Goal: Check status: Check status

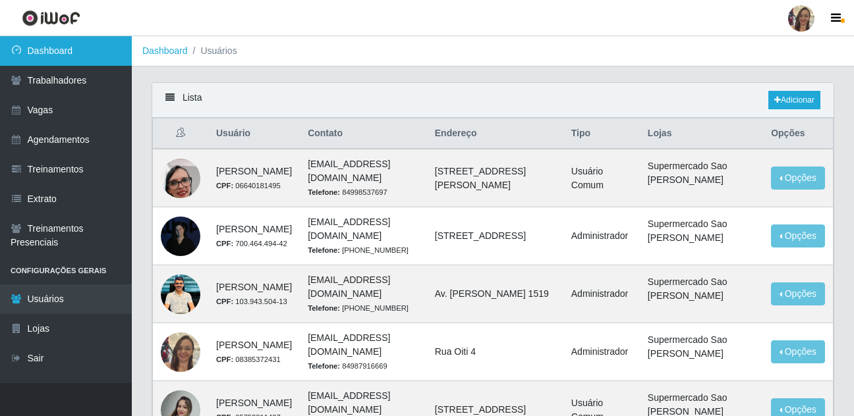
click at [57, 56] on link "Dashboard" at bounding box center [66, 51] width 132 height 30
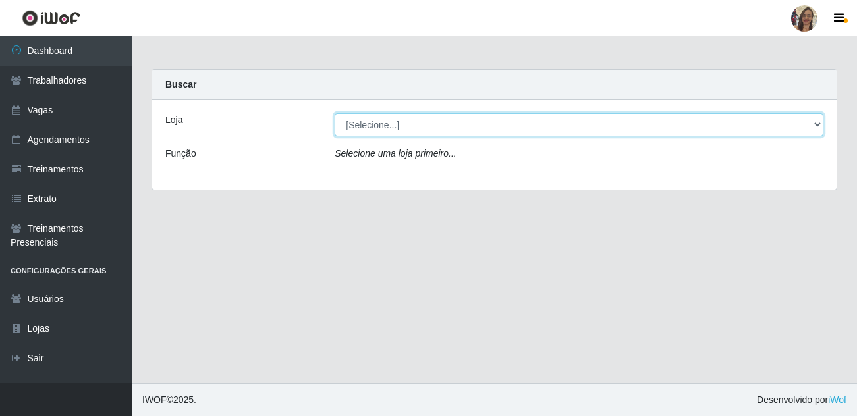
click at [816, 122] on select "[Selecione...] Supermercado Sao Francisco - Amarante" at bounding box center [579, 124] width 489 height 23
click at [335, 113] on select "[Selecione...] Supermercado Sao Francisco - Amarante" at bounding box center [579, 124] width 489 height 23
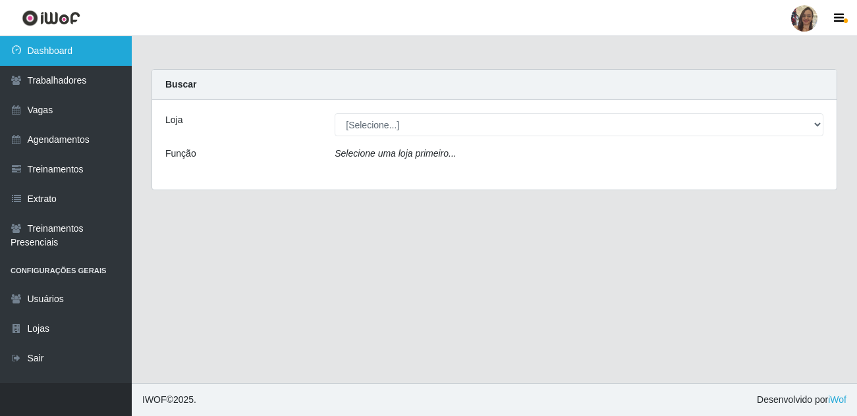
click at [81, 56] on link "Dashboard" at bounding box center [66, 51] width 132 height 30
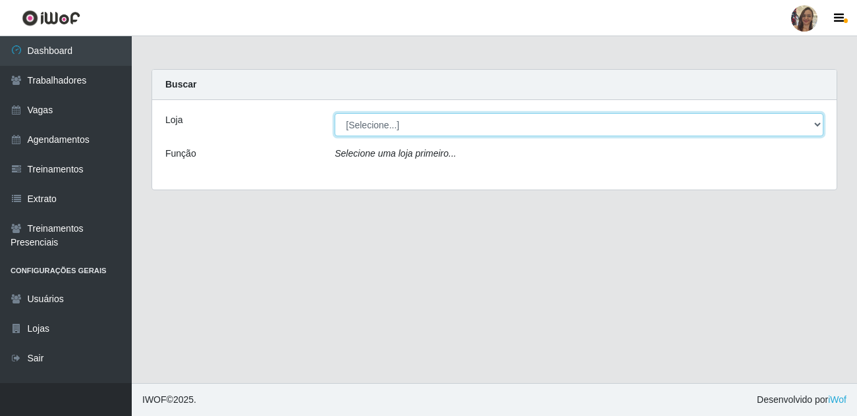
click at [817, 125] on select "[Selecione...] Supermercado Sao Francisco - Amarante" at bounding box center [579, 124] width 489 height 23
select select "383"
click at [335, 113] on select "[Selecione...] Supermercado Sao Francisco - Amarante" at bounding box center [579, 124] width 489 height 23
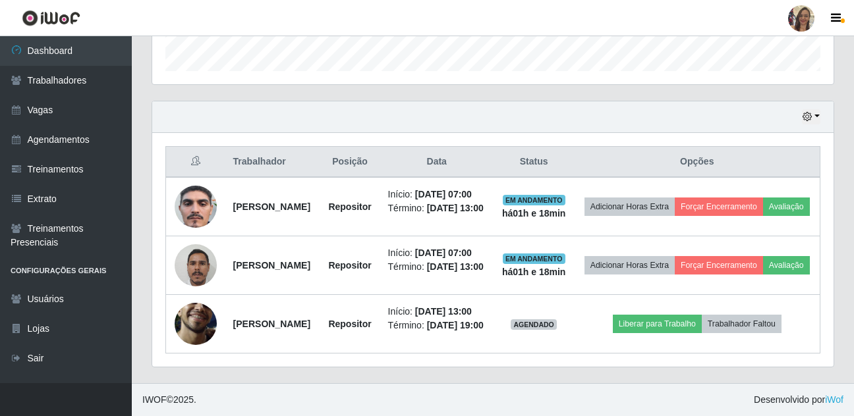
scroll to position [471, 0]
click at [815, 109] on button "button" at bounding box center [811, 116] width 18 height 15
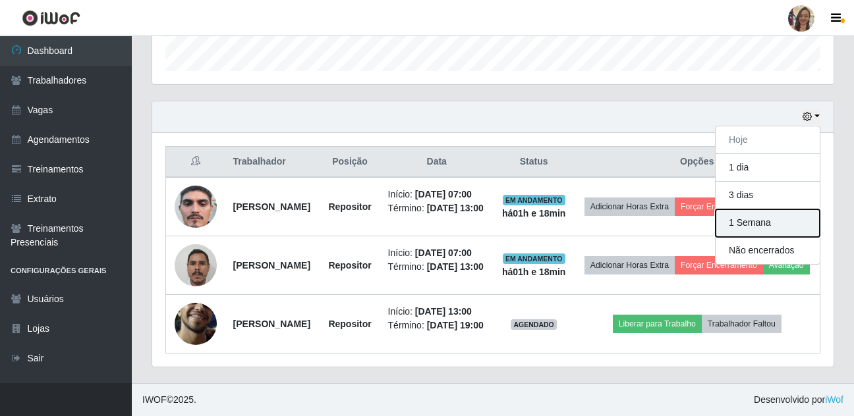
click at [752, 210] on button "1 Semana" at bounding box center [768, 224] width 104 height 28
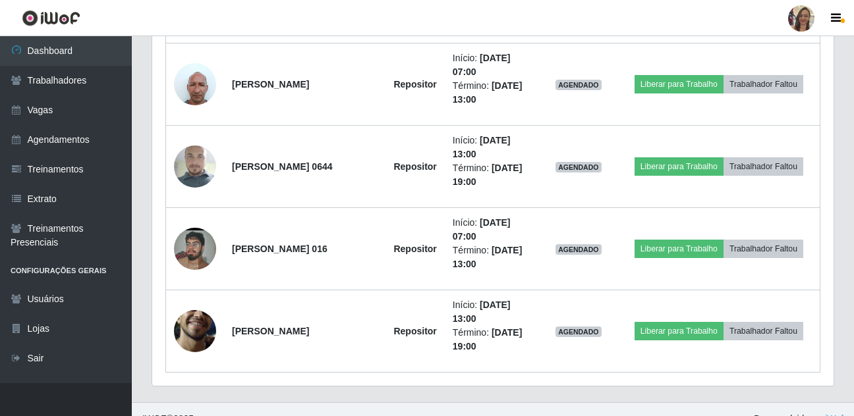
scroll to position [1460, 0]
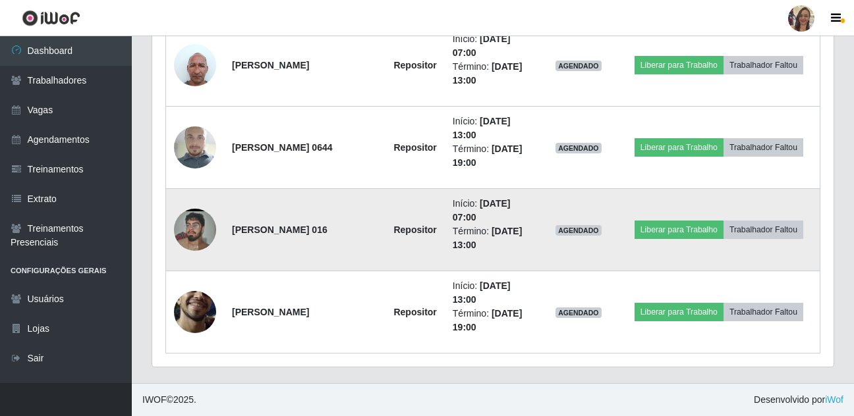
click at [192, 237] on img at bounding box center [195, 230] width 42 height 94
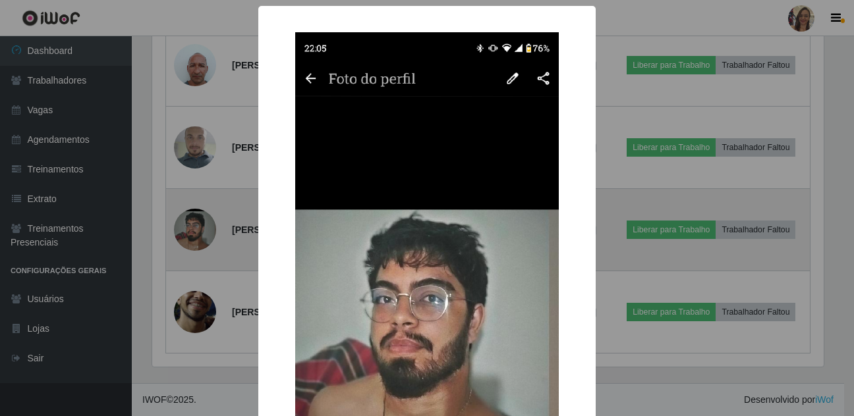
scroll to position [273, 675]
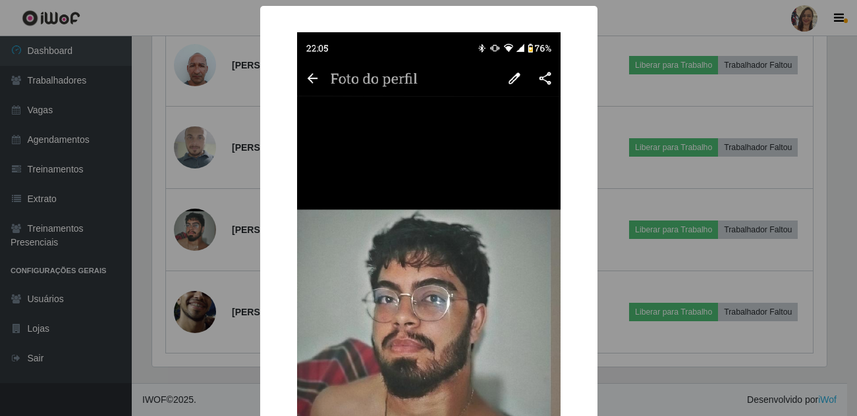
click at [244, 94] on div "× OK Cancel" at bounding box center [428, 208] width 857 height 416
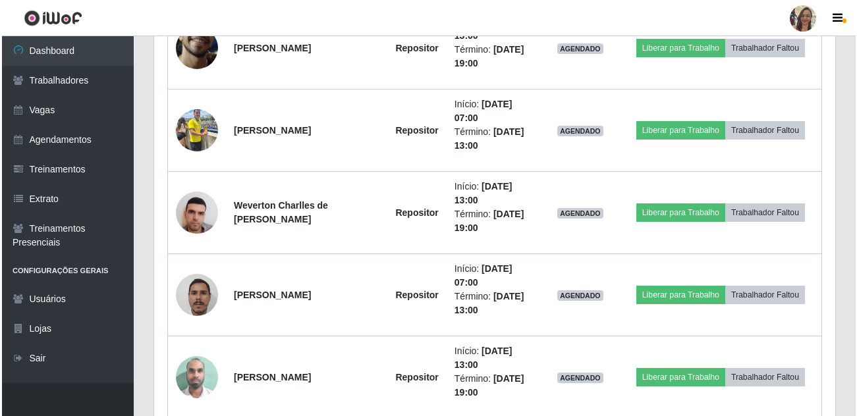
scroll to position [735, 0]
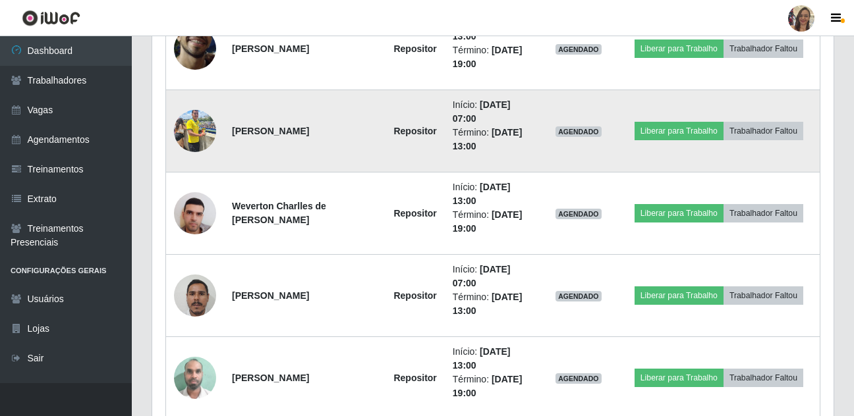
click at [196, 128] on img at bounding box center [195, 131] width 42 height 56
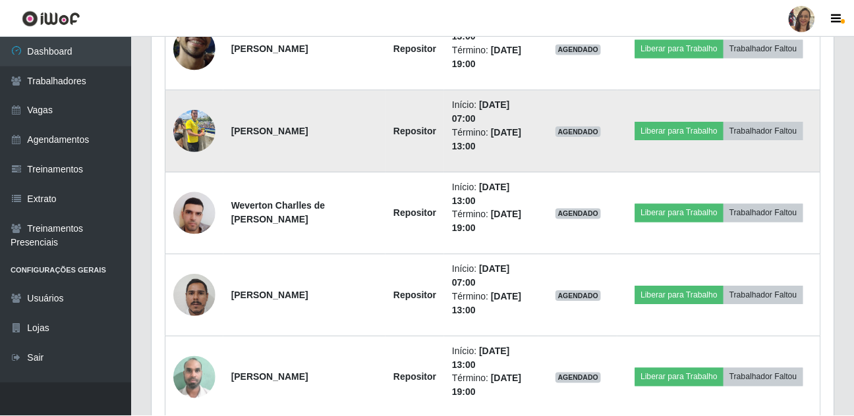
scroll to position [273, 675]
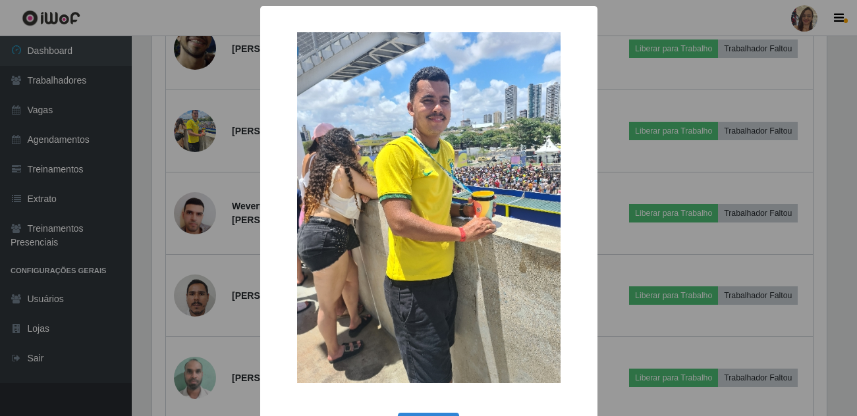
click at [208, 158] on div "× OK Cancel" at bounding box center [428, 208] width 857 height 416
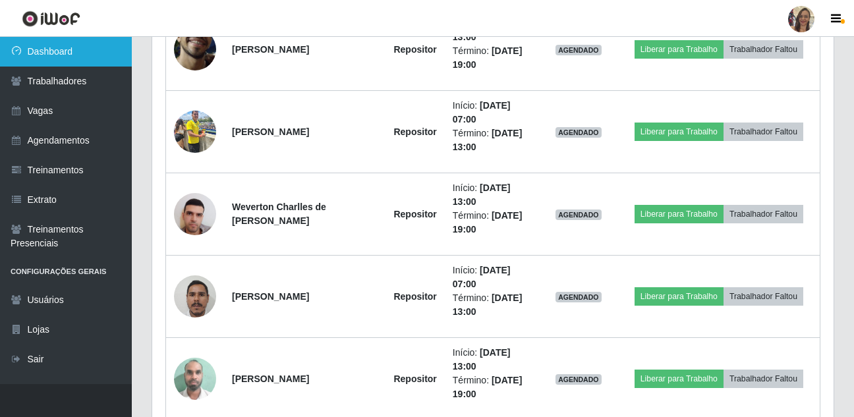
scroll to position [273, 681]
